Goal: Information Seeking & Learning: Learn about a topic

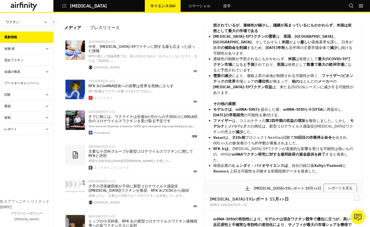
click at [8, 59] on div "混合ワクチン" at bounding box center [13, 60] width 19 height 5
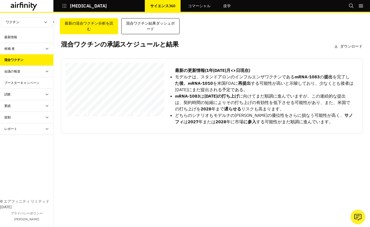
click at [15, 116] on div "規制" at bounding box center [28, 117] width 49 height 5
click at [31, 2] on icon at bounding box center [24, 6] width 27 height 9
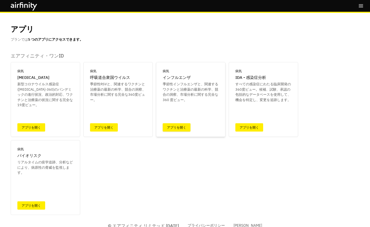
click at [170, 125] on link "アプリを開く" at bounding box center [177, 127] width 28 height 8
